Goal: Task Accomplishment & Management: Manage account settings

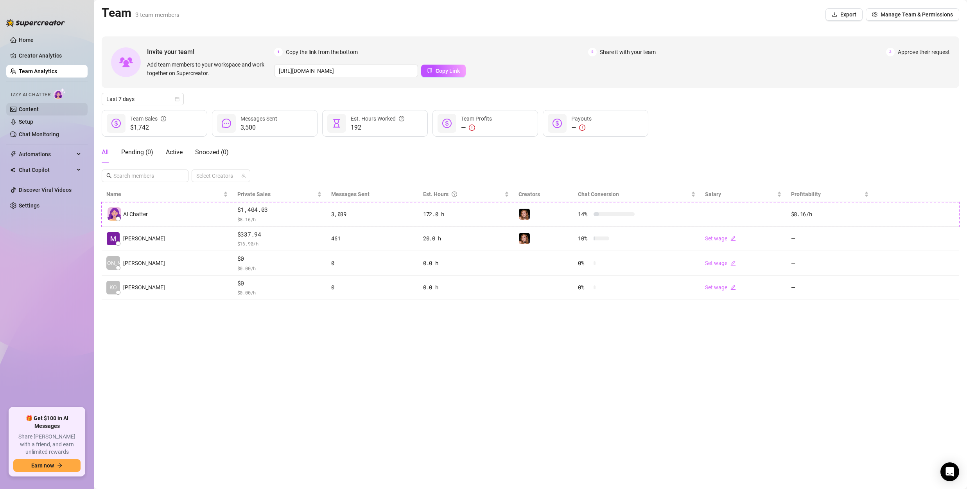
click at [36, 109] on link "Content" at bounding box center [29, 109] width 20 height 6
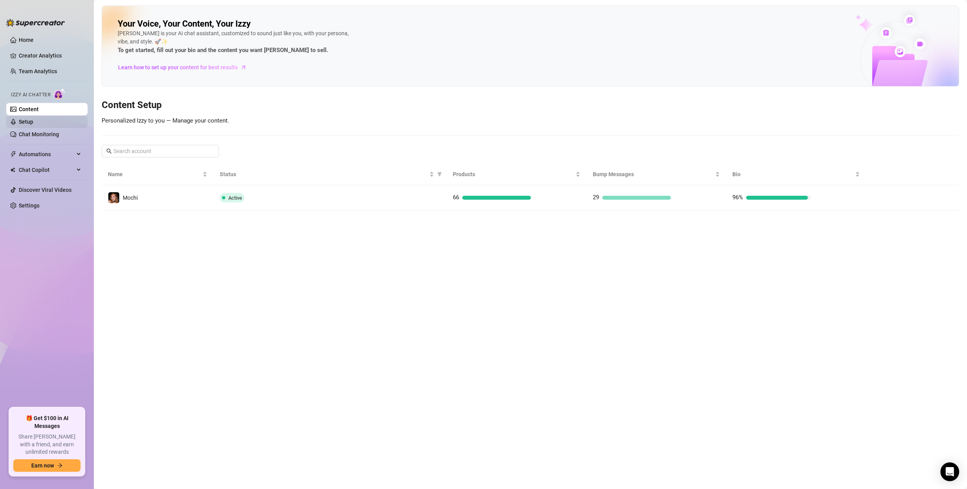
click at [28, 125] on link "Setup" at bounding box center [26, 122] width 14 height 6
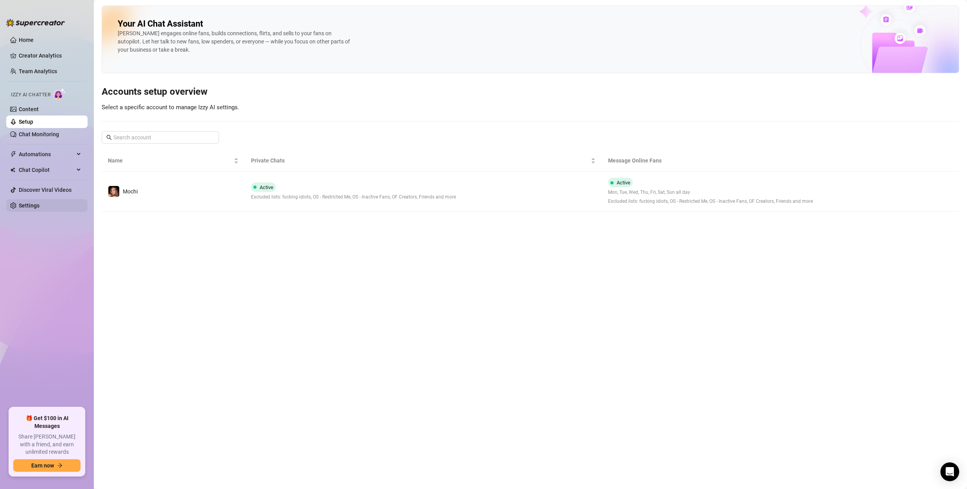
click at [30, 207] on link "Settings" at bounding box center [29, 205] width 21 height 6
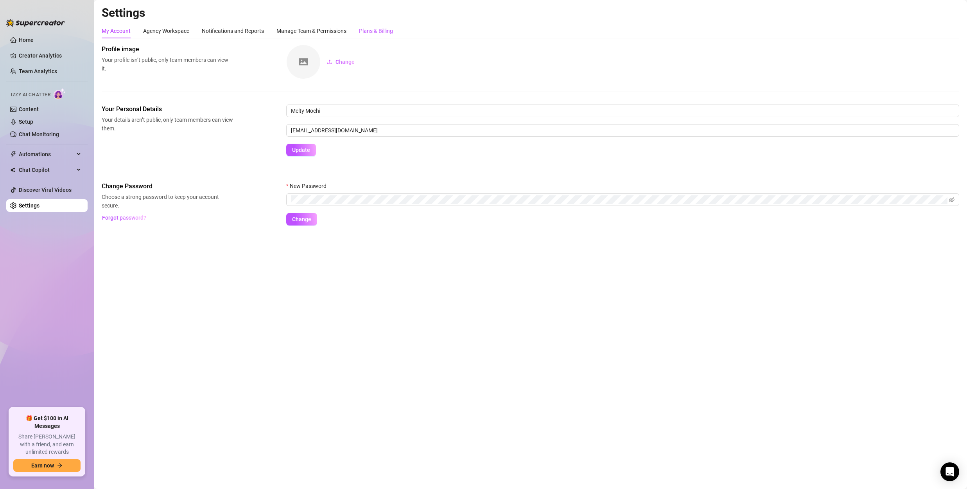
click at [372, 32] on div "Plans & Billing" at bounding box center [376, 31] width 34 height 9
